Goal: Connect with others: Connect with others

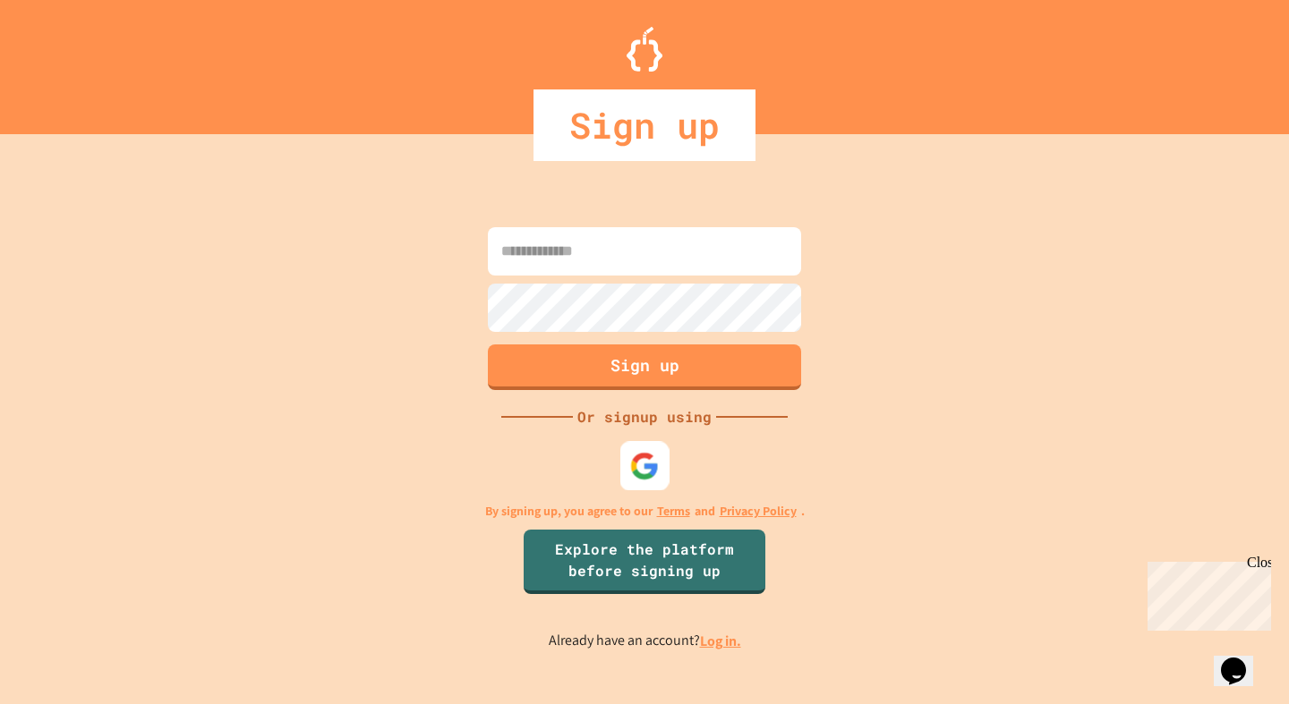
click at [647, 474] on img at bounding box center [645, 466] width 30 height 30
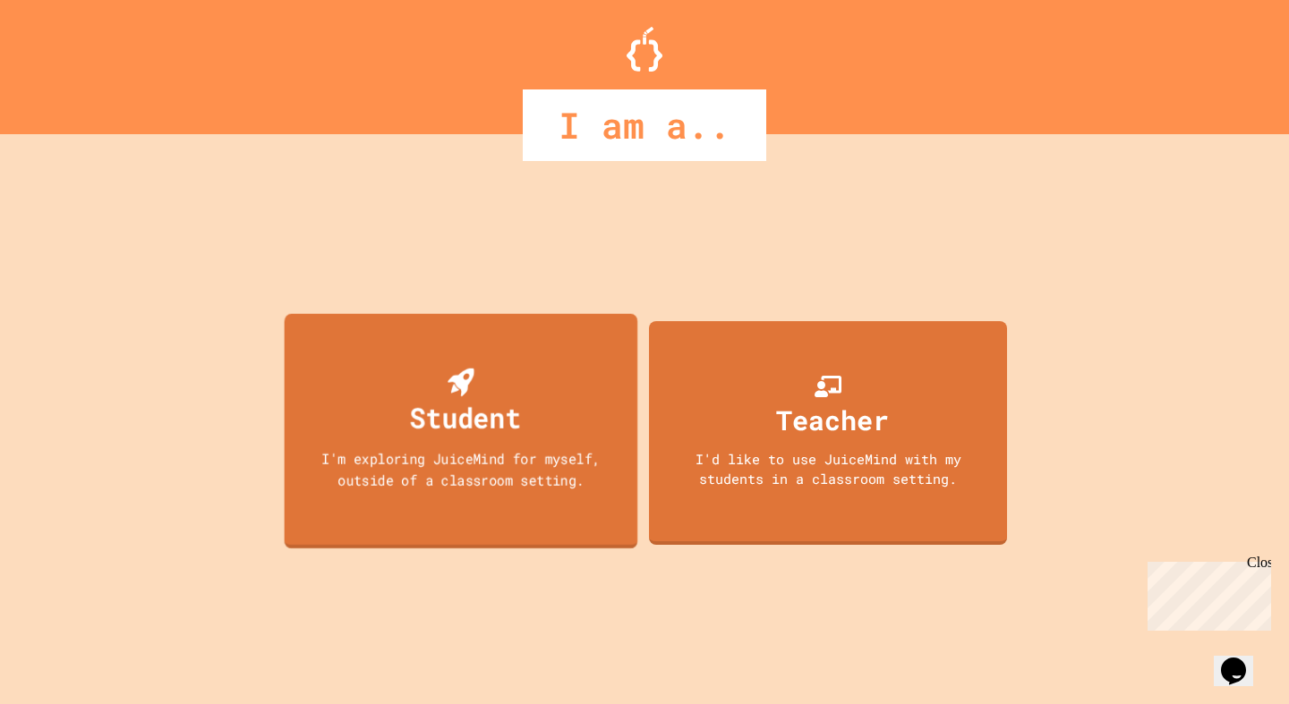
click at [497, 431] on div "Student" at bounding box center [465, 418] width 111 height 42
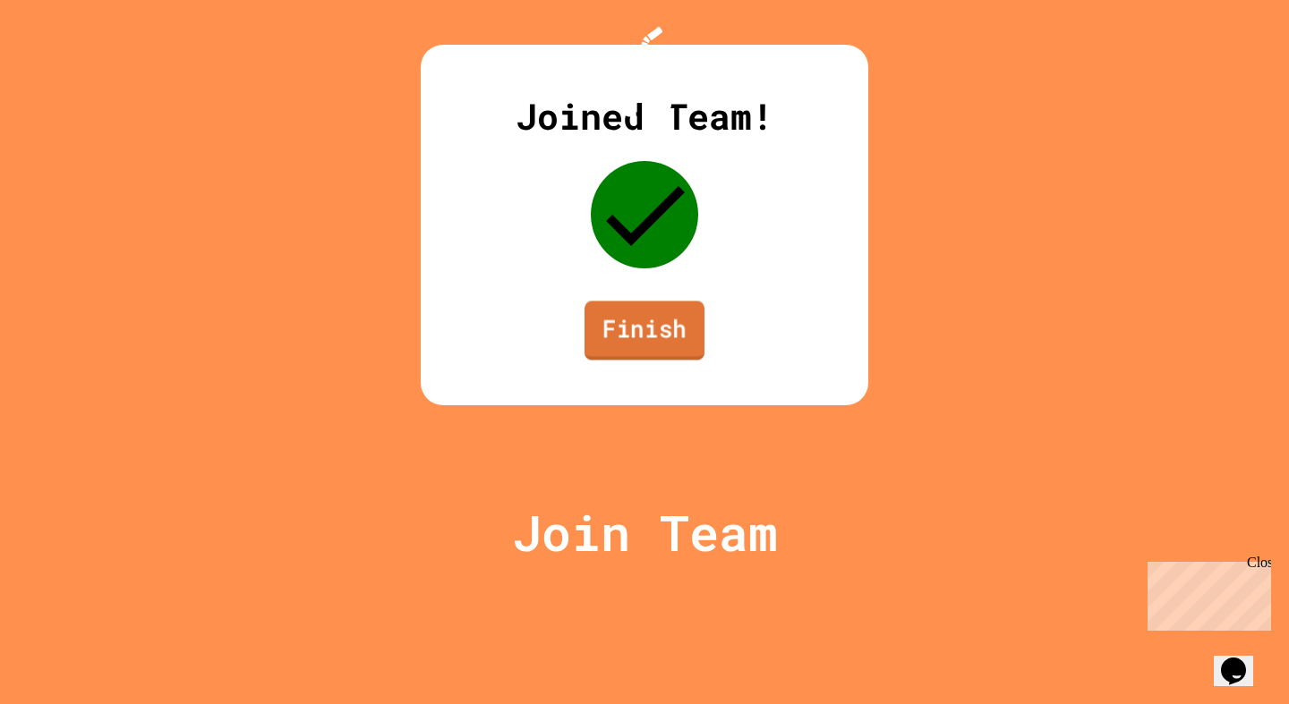
click at [636, 360] on link "Finish" at bounding box center [645, 330] width 120 height 59
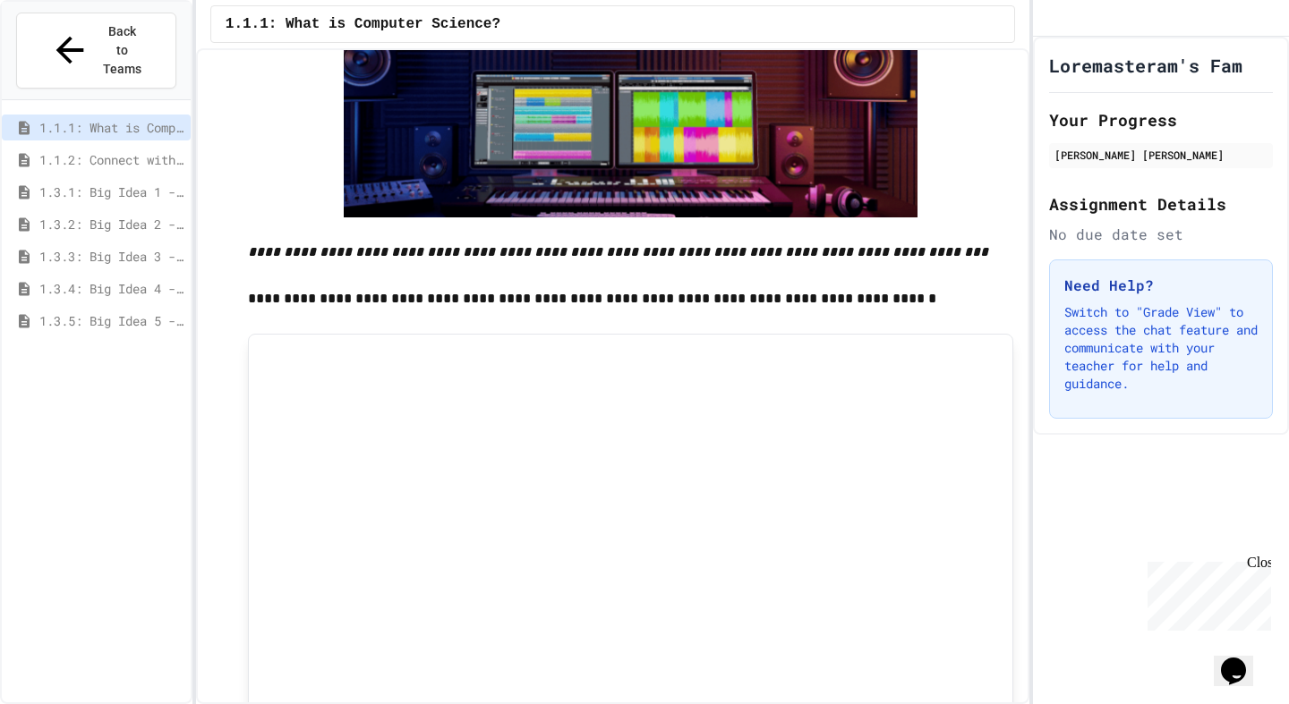
scroll to position [2830, 0]
